Goal: Information Seeking & Learning: Learn about a topic

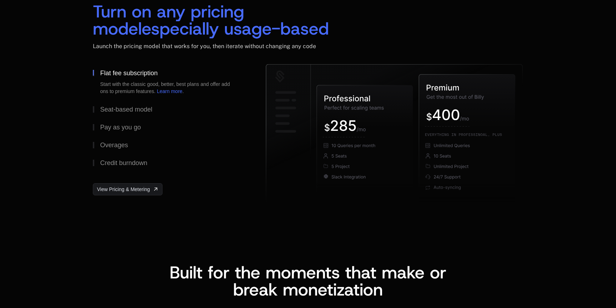
scroll to position [1059, 0]
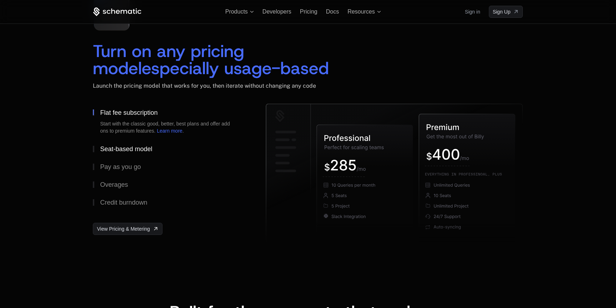
click at [140, 151] on div "Seat-based model" at bounding box center [126, 149] width 52 height 6
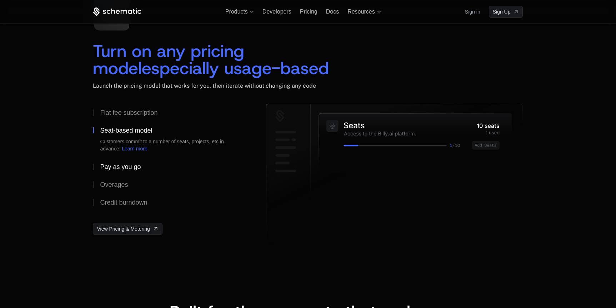
click at [132, 167] on div "Pay as you go" at bounding box center [120, 167] width 41 height 6
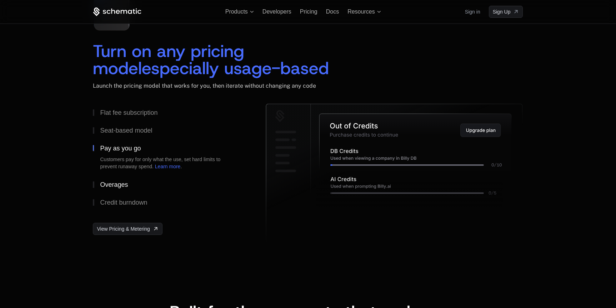
click at [126, 180] on button "Overages" at bounding box center [168, 185] width 150 height 18
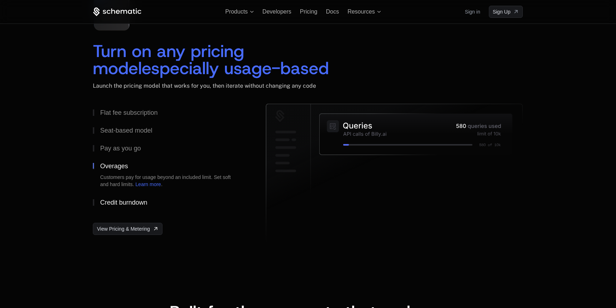
click at [123, 200] on div "Credit burndown" at bounding box center [123, 203] width 47 height 6
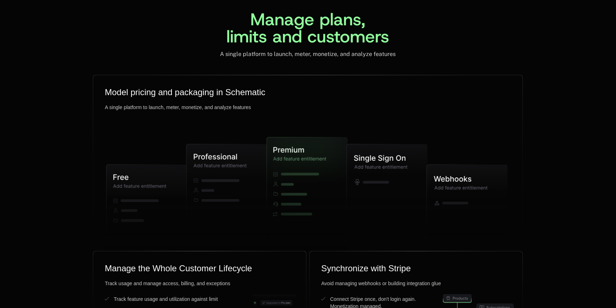
scroll to position [1744, 0]
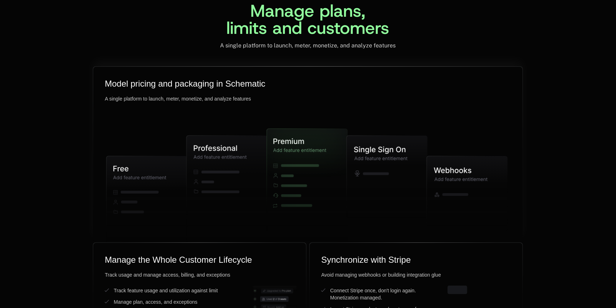
click at [226, 170] on icon at bounding box center [227, 189] width 81 height 106
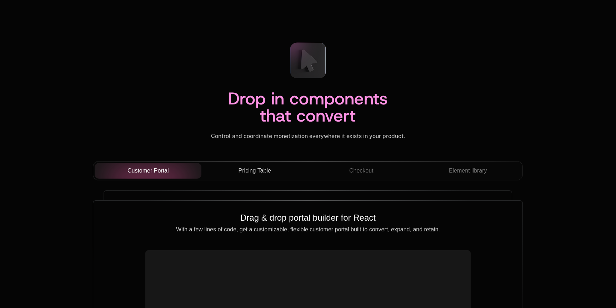
scroll to position [2430, 0]
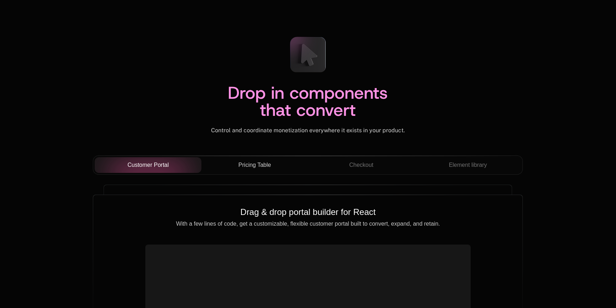
click at [248, 167] on span "Pricing Table" at bounding box center [254, 165] width 32 height 9
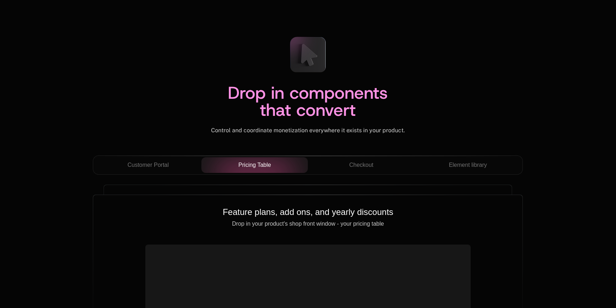
click at [360, 155] on div "Drop in components that convert Control and coordinate monetization everywhere …" at bounding box center [308, 93] width 430 height 125
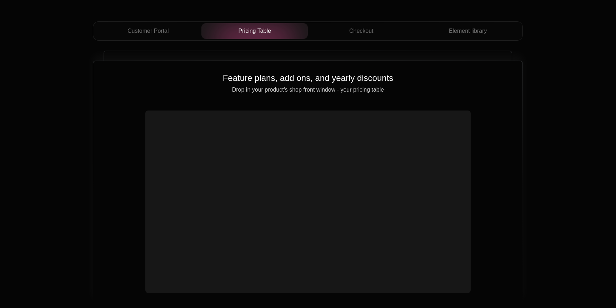
scroll to position [2545, 0]
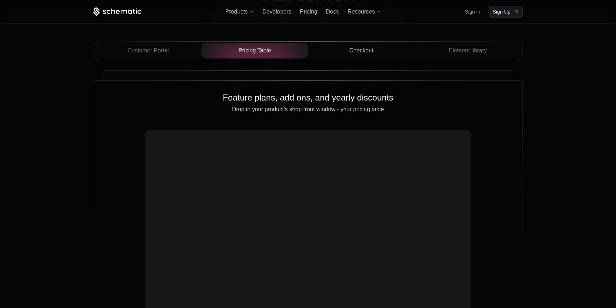
click at [367, 55] on button "Checkout" at bounding box center [361, 51] width 107 height 16
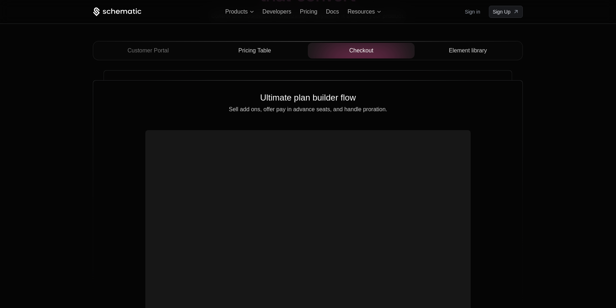
click at [452, 56] on button "Element library" at bounding box center [467, 51] width 107 height 16
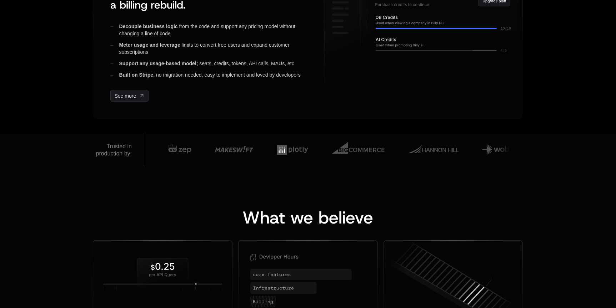
scroll to position [0, 0]
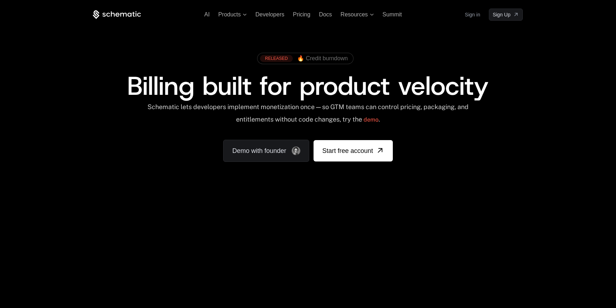
click at [226, 212] on div "AI Products Developers Pricing Docs Resources Summit Sign in Sign Up RELEASED 🔥…" at bounding box center [308, 106] width 616 height 213
